Goal: Navigation & Orientation: Find specific page/section

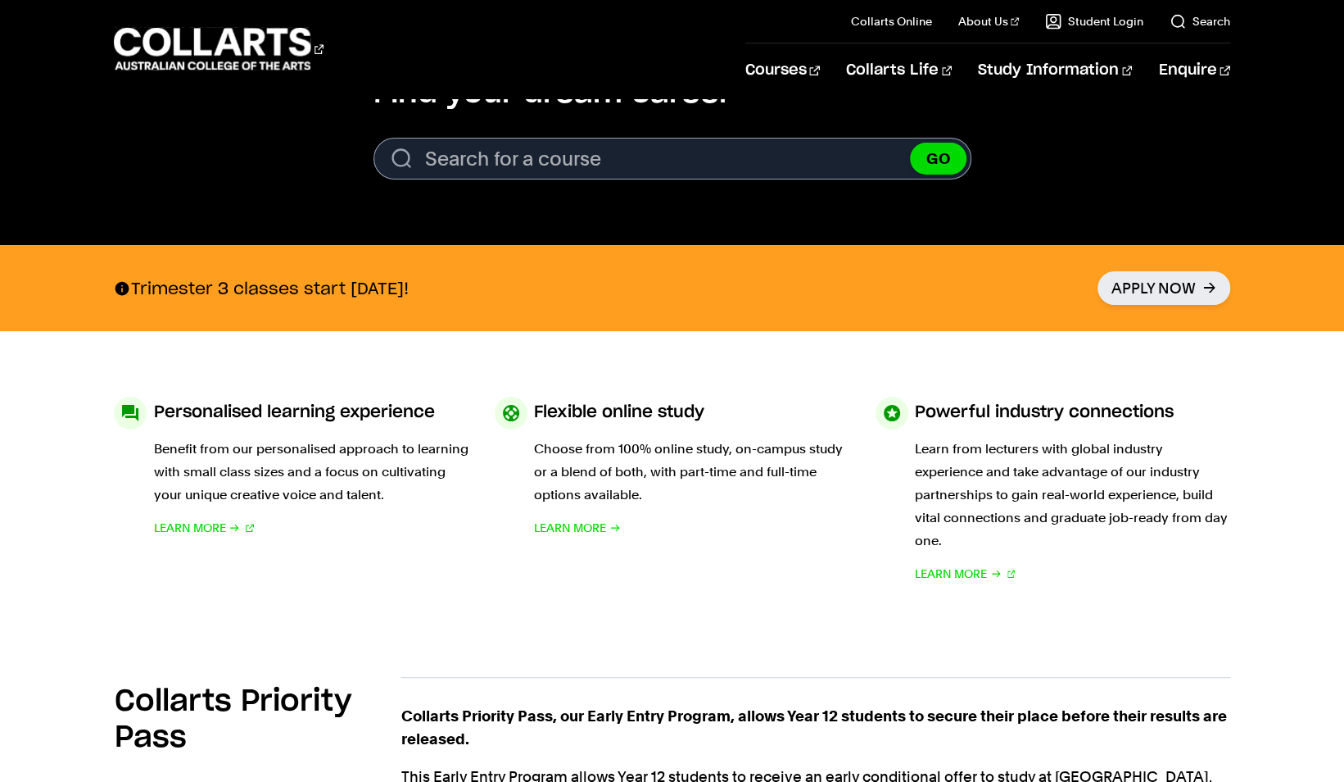
scroll to position [573, 0]
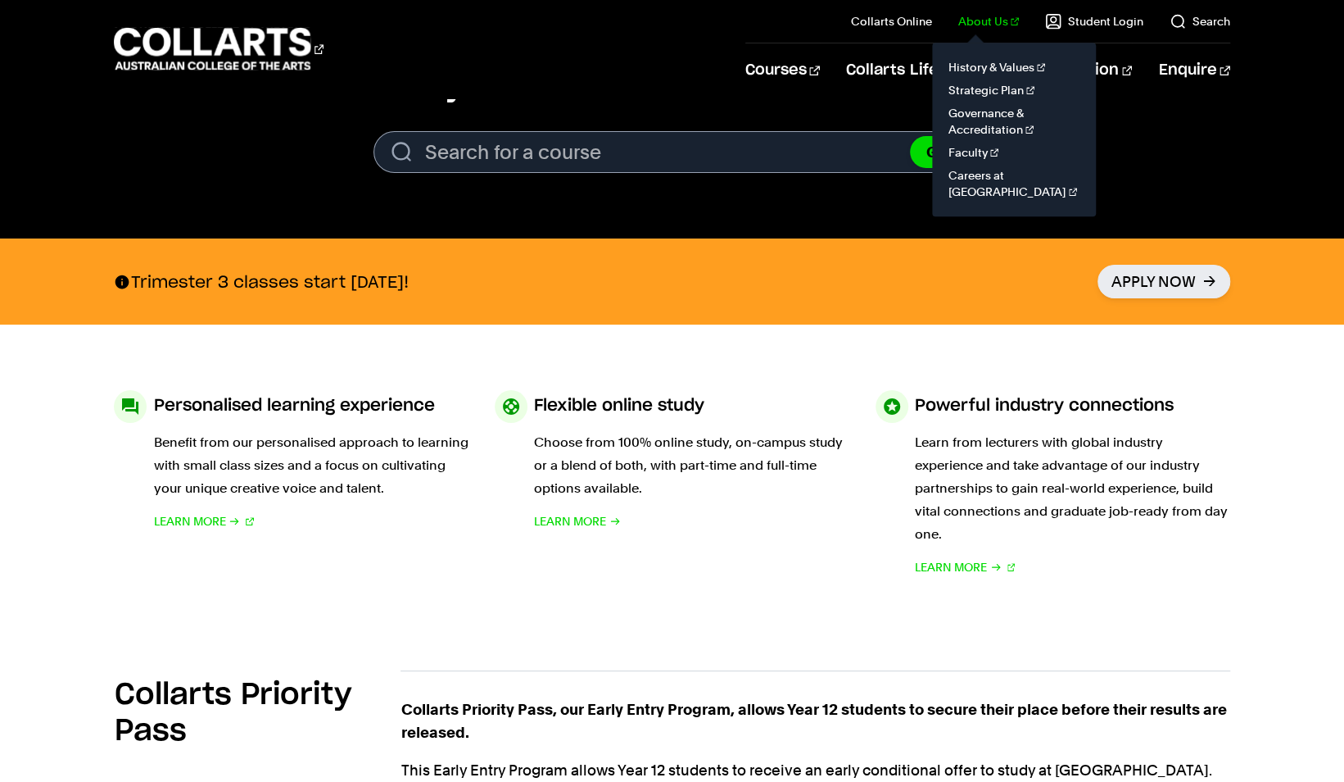
click at [1009, 24] on link "About Us" at bounding box center [988, 21] width 61 height 16
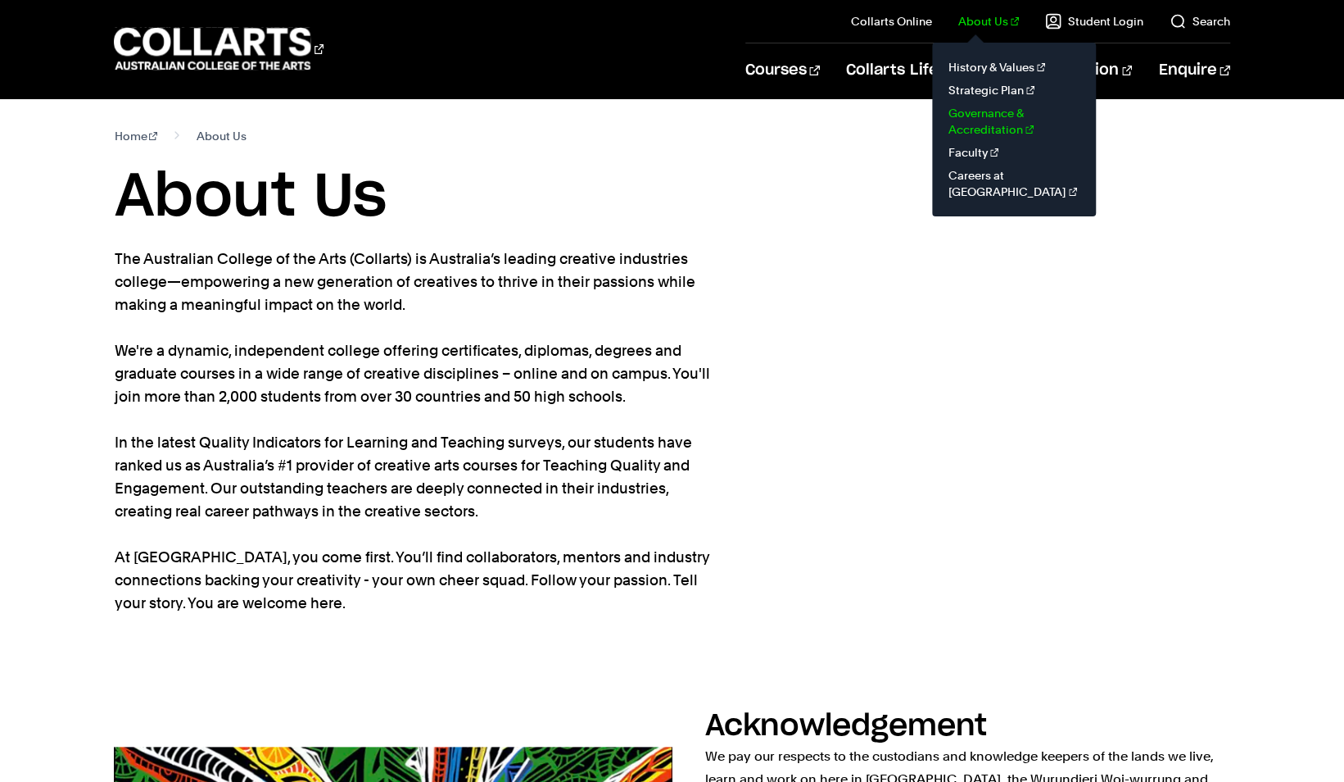
click at [1011, 115] on link "Governance & Accreditation" at bounding box center [1014, 121] width 138 height 39
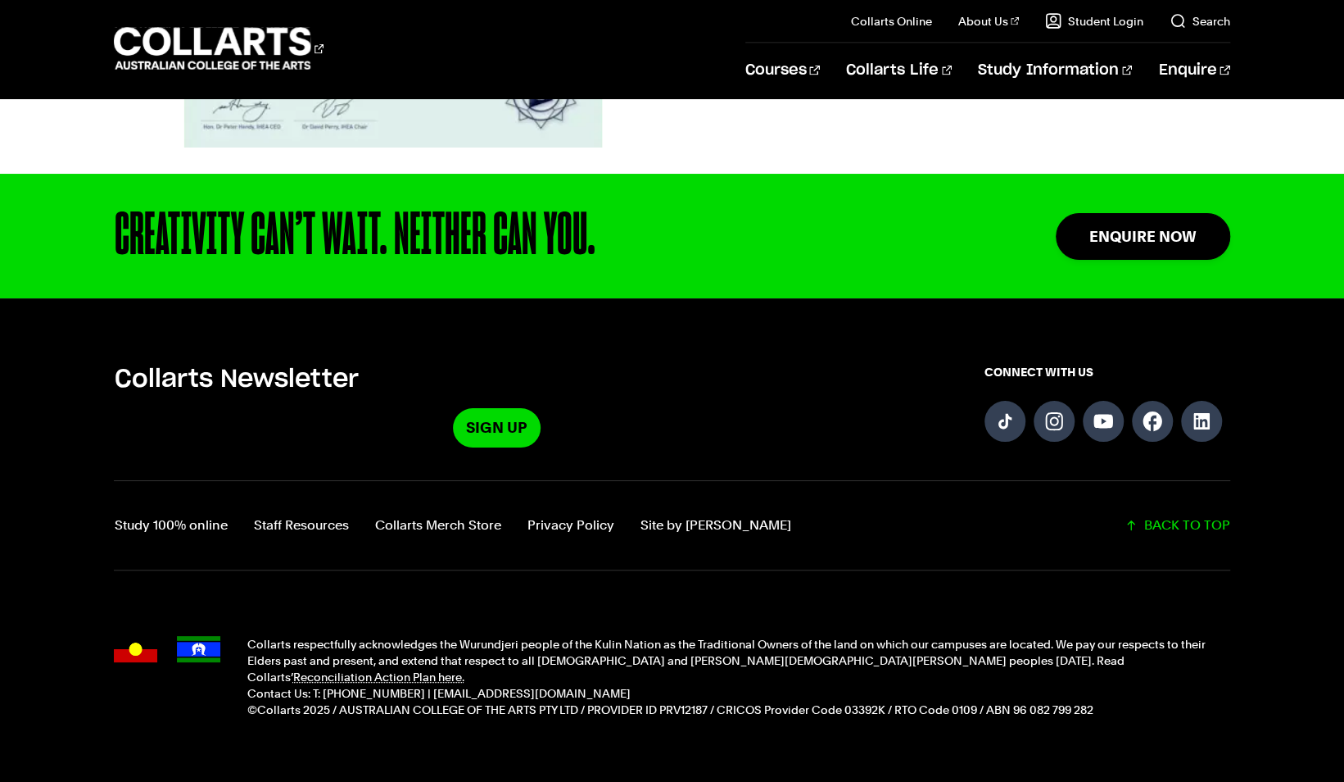
scroll to position [6149, 0]
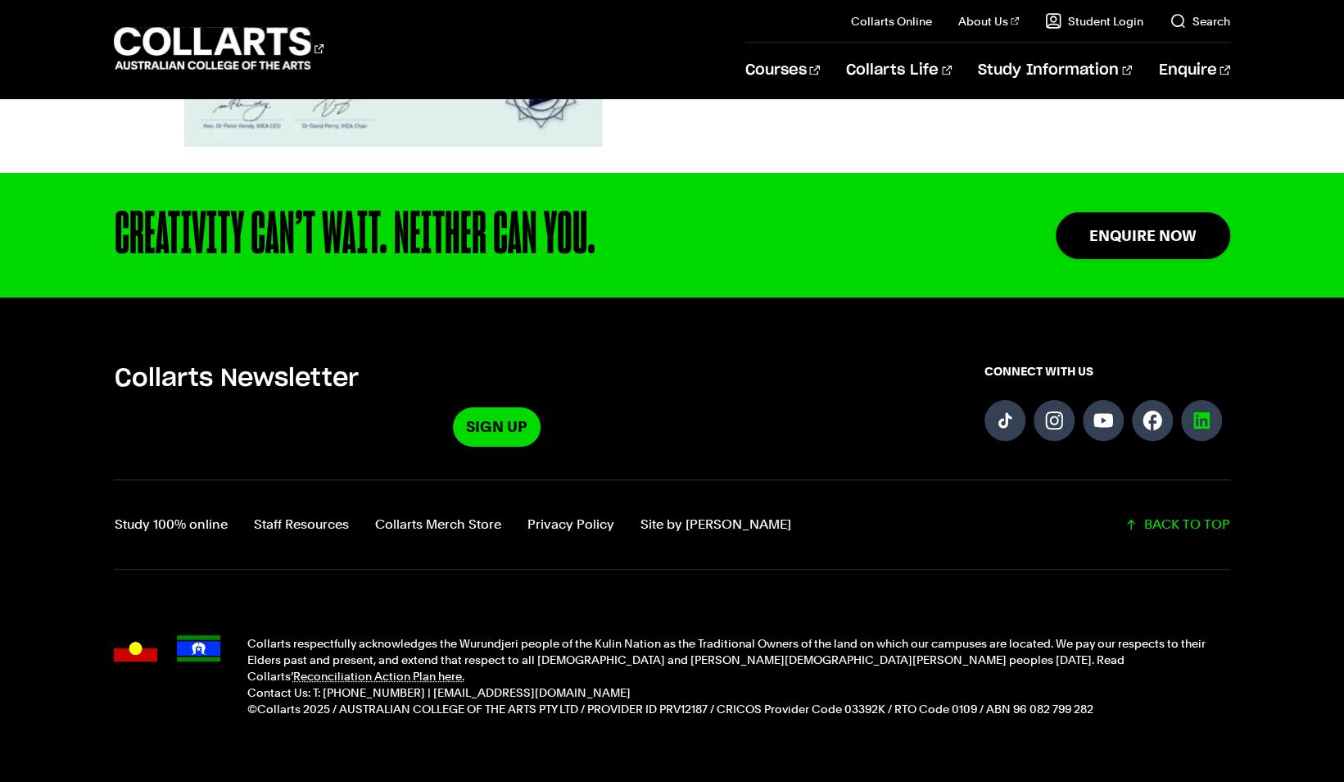
click at [1210, 400] on link "Follow us on LinkedIn" at bounding box center [1201, 420] width 41 height 41
